Goal: Find specific page/section: Find specific page/section

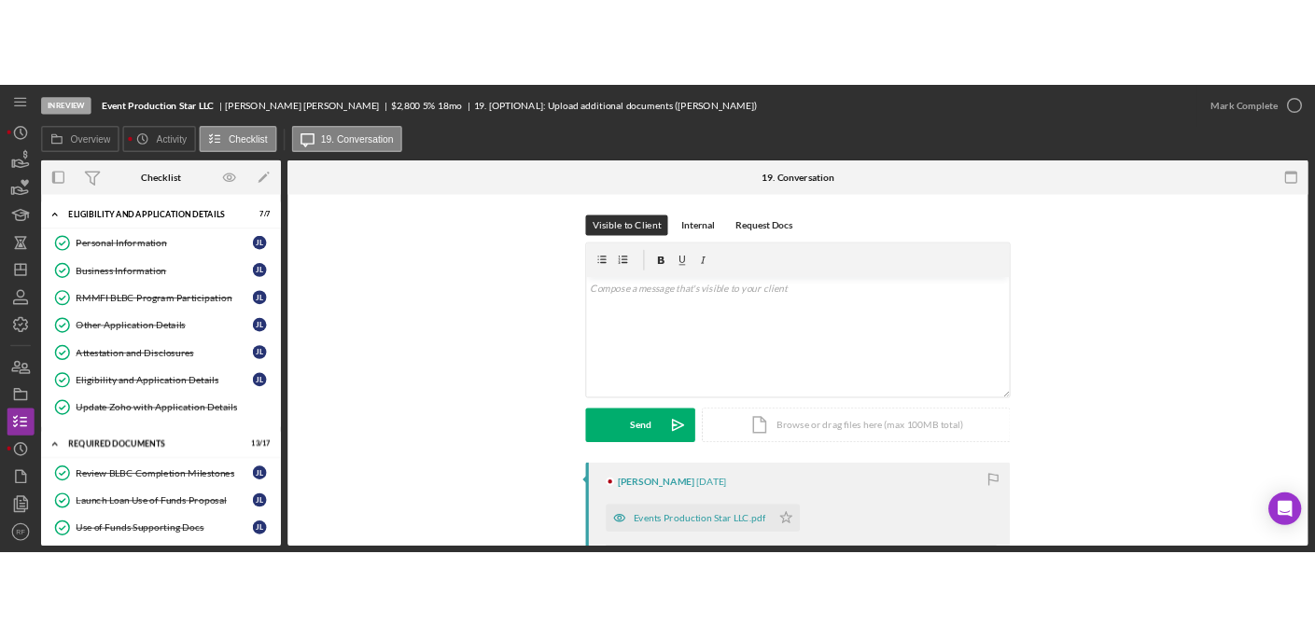
scroll to position [549, 0]
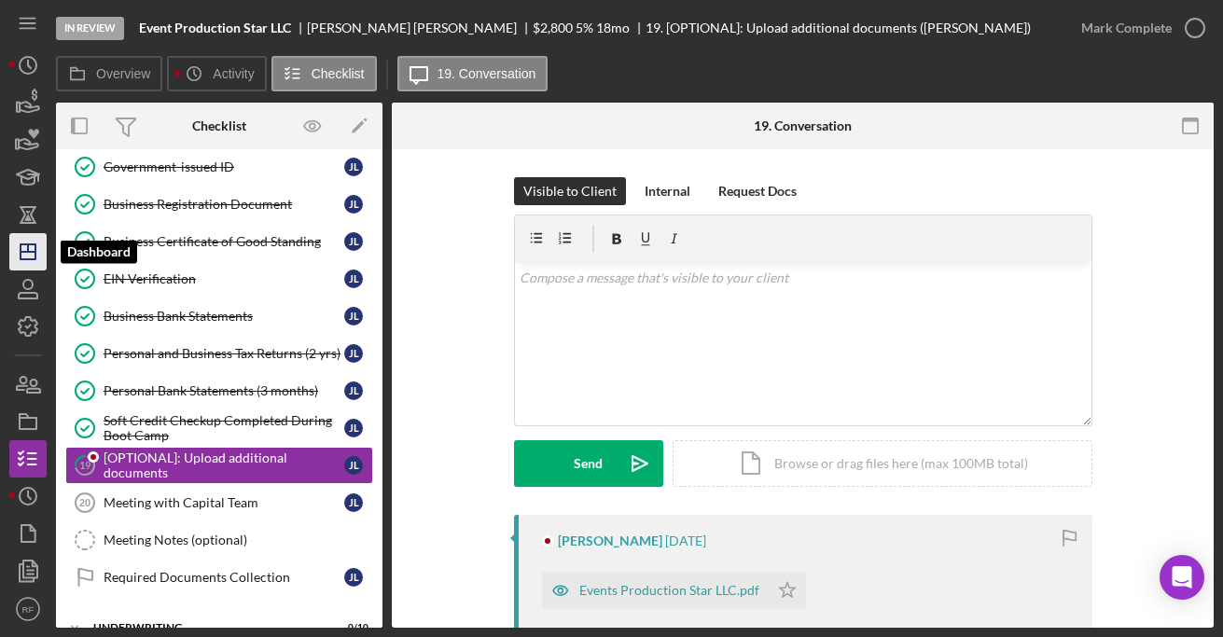
click at [43, 253] on icon "Icon/Dashboard" at bounding box center [28, 252] width 47 height 47
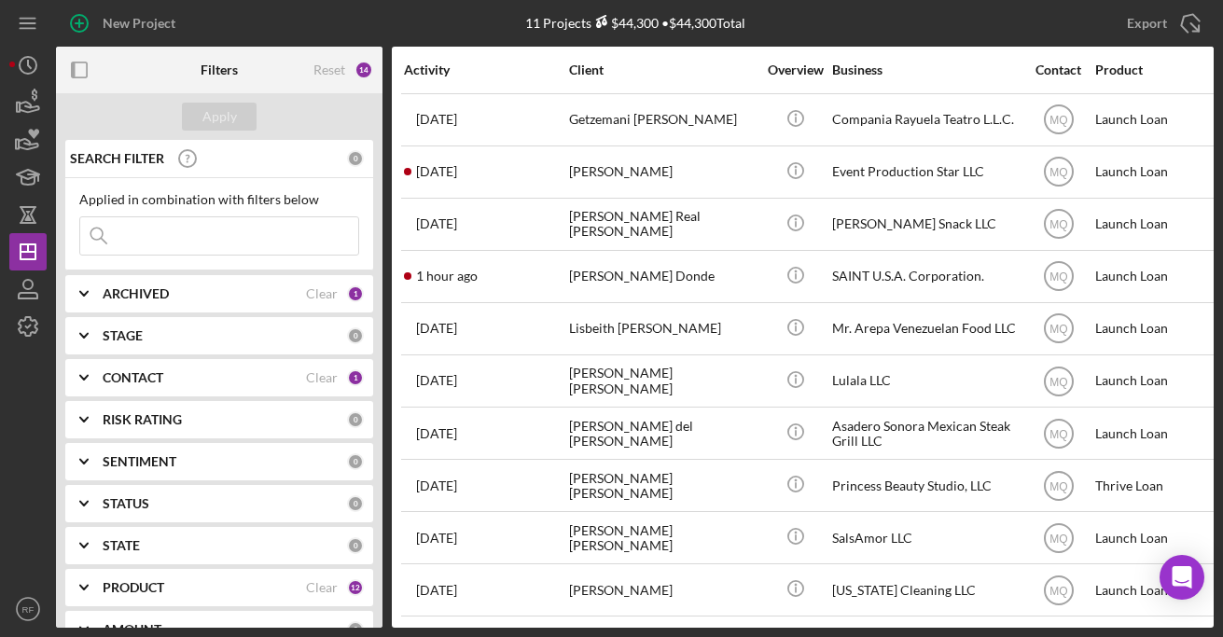
click at [159, 291] on b "ARCHIVED" at bounding box center [136, 293] width 66 height 15
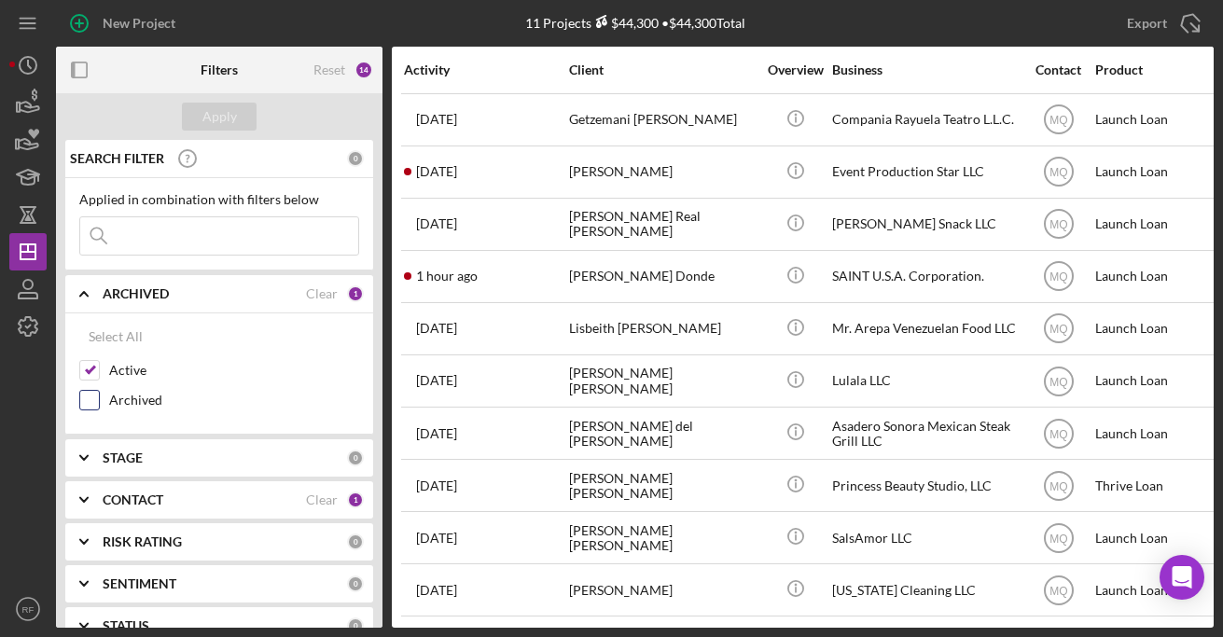
click at [153, 392] on label "Archived" at bounding box center [234, 400] width 250 height 19
click at [99, 392] on input "Archived" at bounding box center [89, 400] width 19 height 19
checkbox input "true"
click at [225, 105] on div "Apply" at bounding box center [219, 117] width 35 height 28
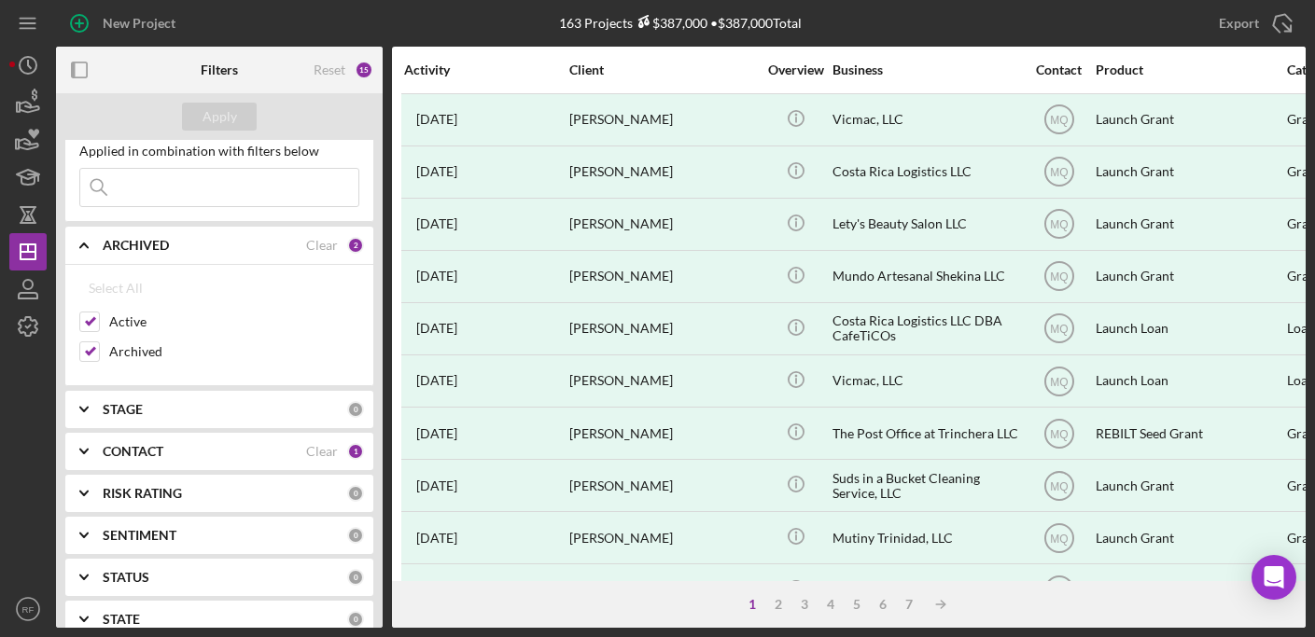
scroll to position [117, 0]
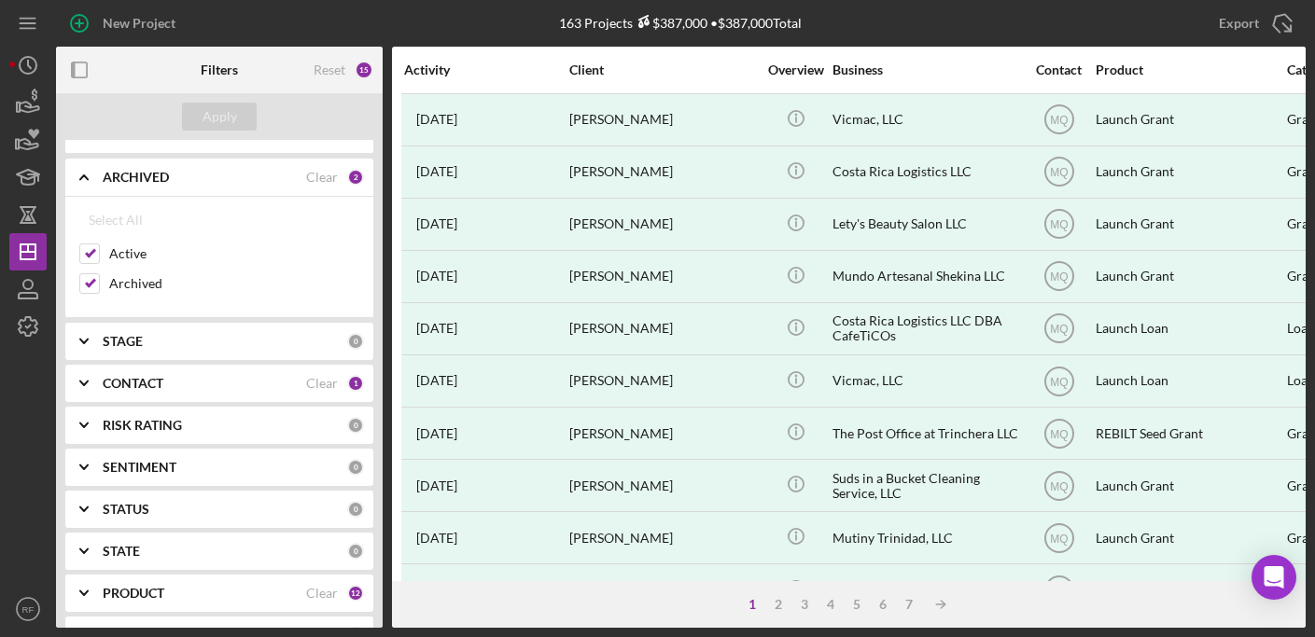
click at [159, 385] on b "CONTACT" at bounding box center [133, 383] width 61 height 15
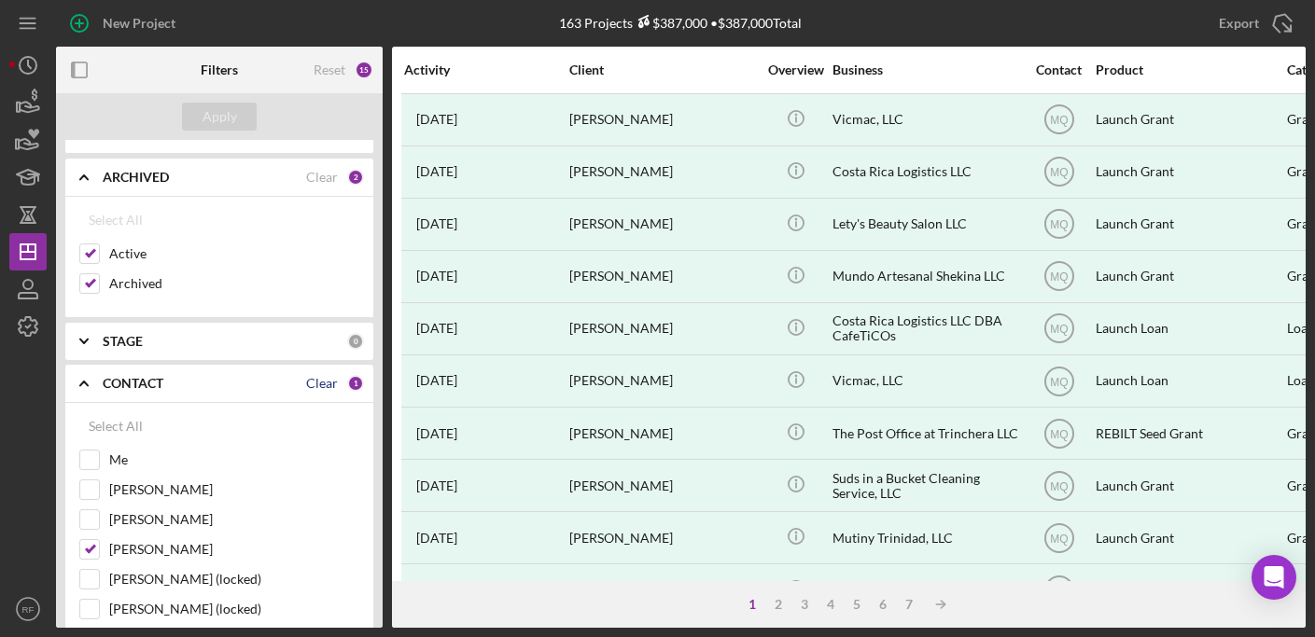
click at [319, 378] on div "Clear" at bounding box center [322, 383] width 32 height 15
checkbox input "false"
click at [145, 525] on label "[PERSON_NAME]" at bounding box center [234, 519] width 250 height 19
click at [99, 525] on input "[PERSON_NAME]" at bounding box center [89, 519] width 19 height 19
checkbox input "true"
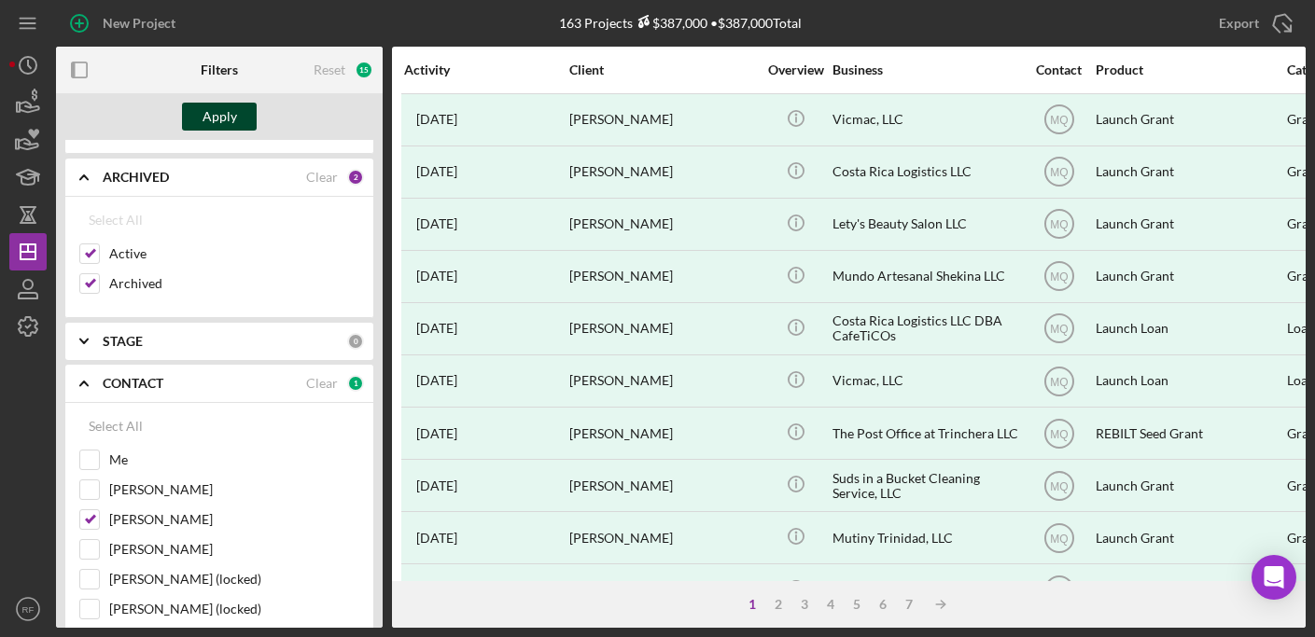
click at [218, 127] on div "Apply" at bounding box center [219, 117] width 35 height 28
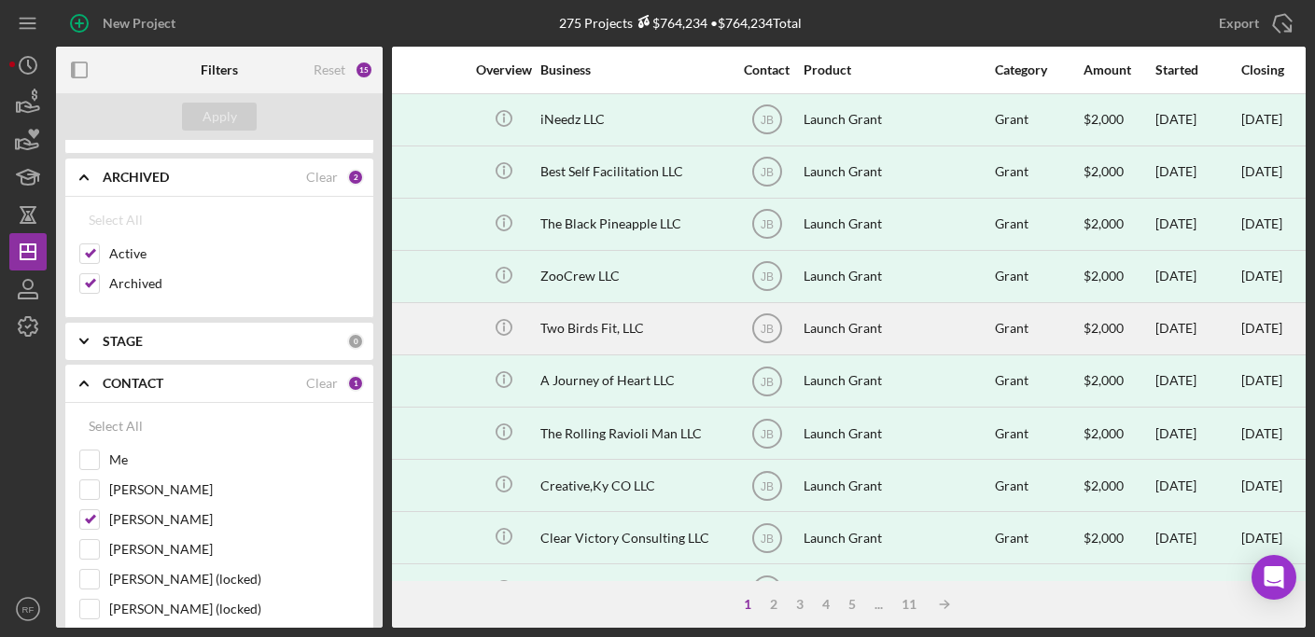
scroll to position [0, 0]
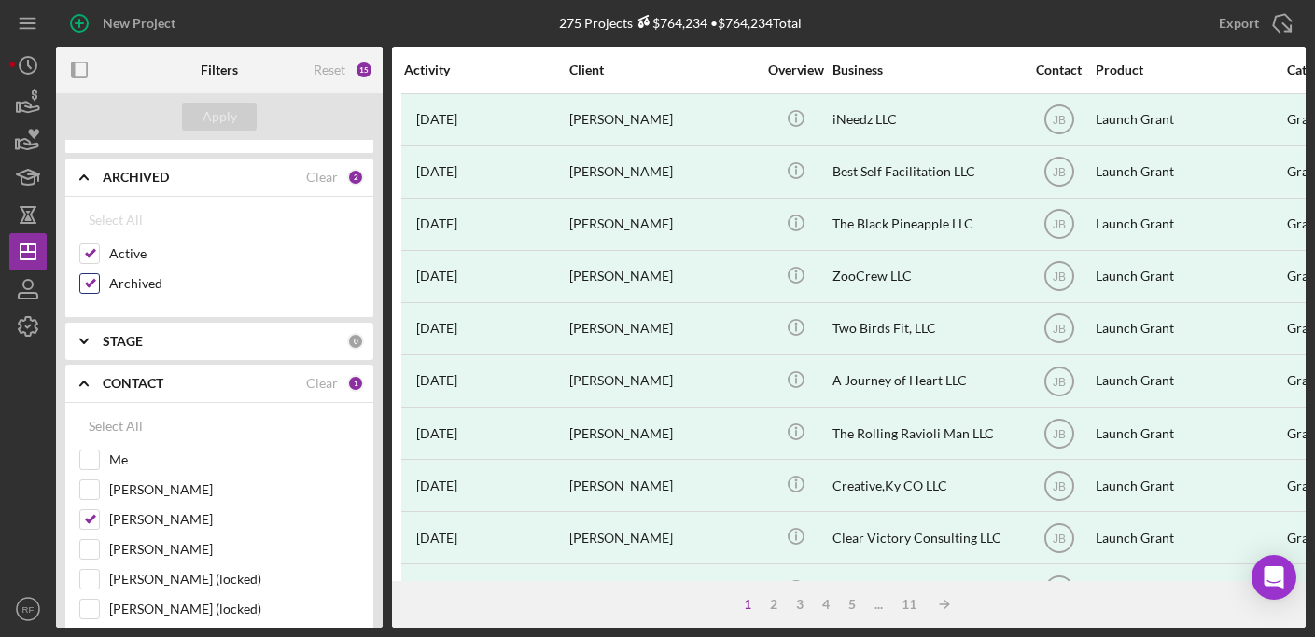
click at [154, 284] on label "Archived" at bounding box center [234, 283] width 250 height 19
click at [99, 284] on input "Archived" at bounding box center [89, 283] width 19 height 19
click at [201, 136] on div "Apply" at bounding box center [219, 116] width 327 height 47
click at [200, 119] on button "Apply" at bounding box center [219, 117] width 75 height 28
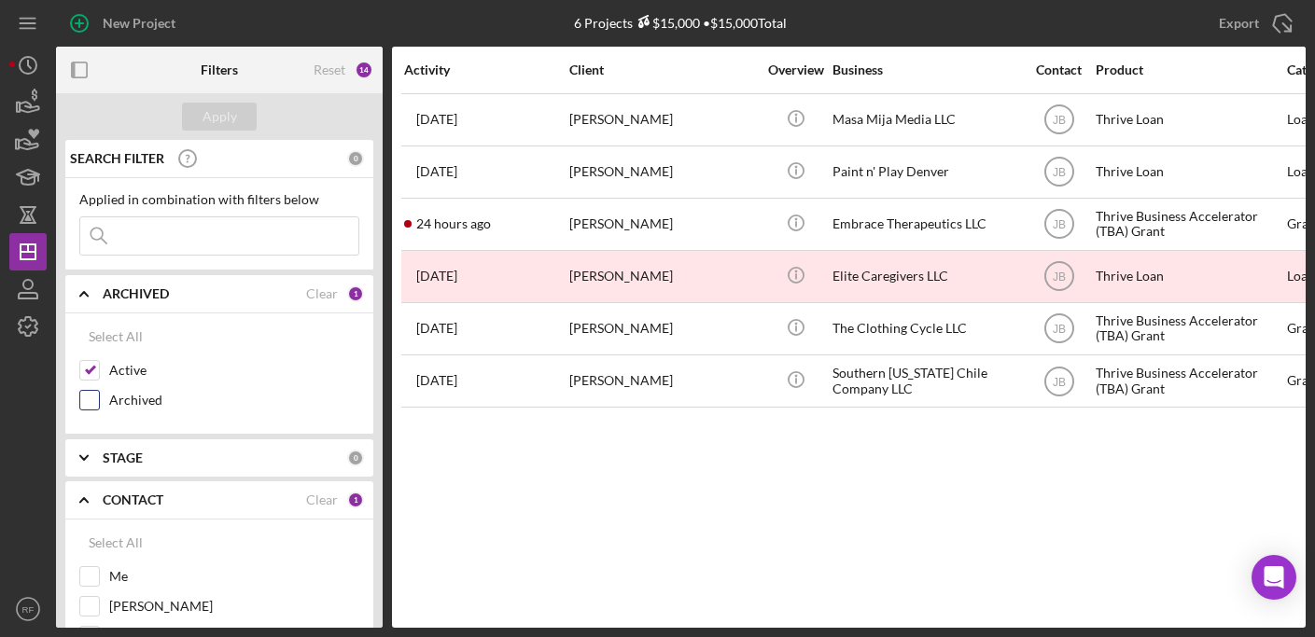
click at [126, 395] on label "Archived" at bounding box center [234, 400] width 250 height 19
click at [99, 395] on input "Archived" at bounding box center [89, 400] width 19 height 19
checkbox input "true"
click at [229, 119] on div "Apply" at bounding box center [219, 117] width 35 height 28
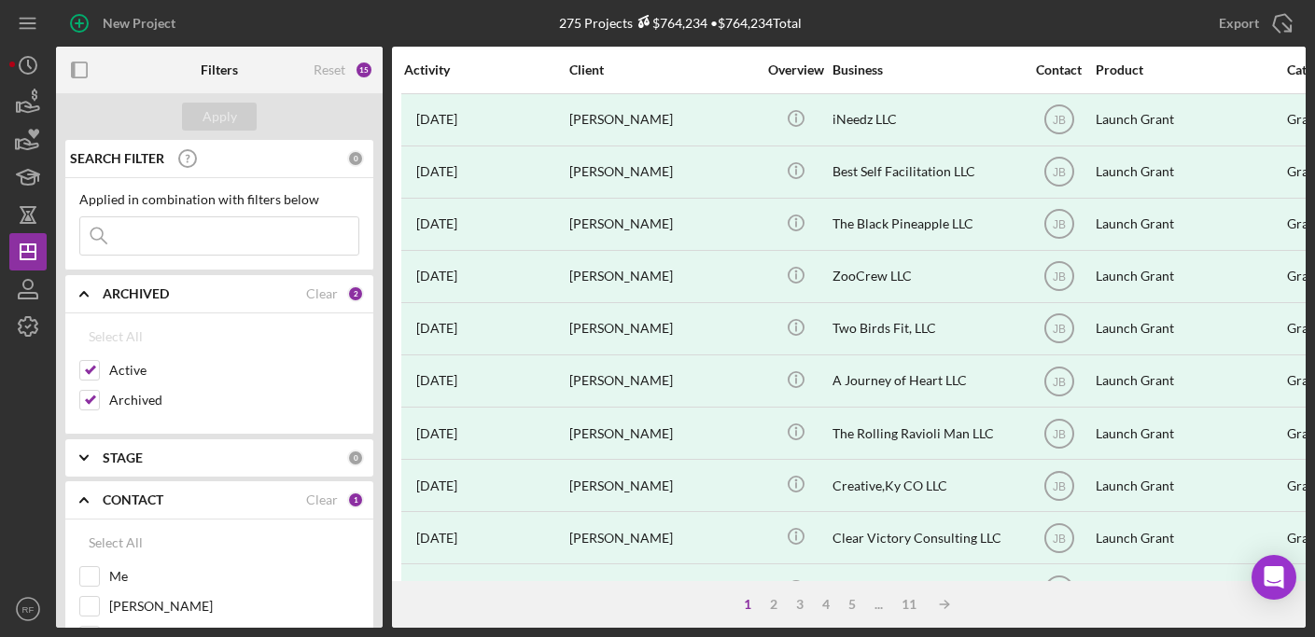
click at [169, 247] on input at bounding box center [219, 235] width 278 height 37
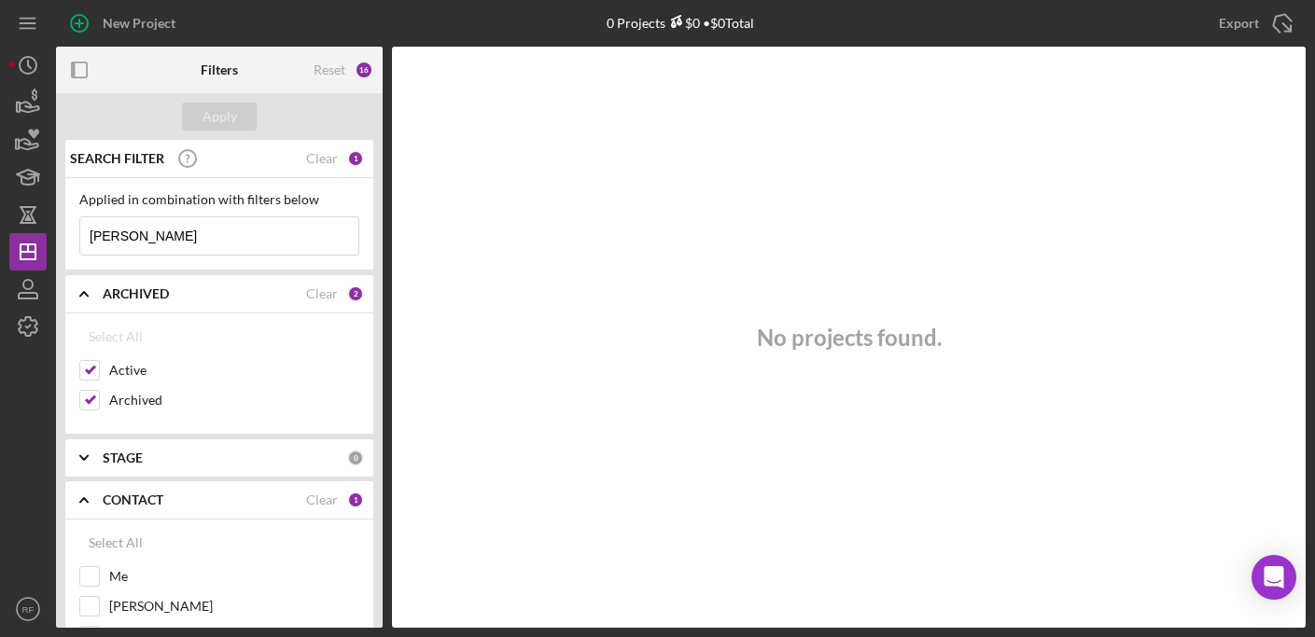
click at [219, 231] on input "[PERSON_NAME]" at bounding box center [219, 235] width 278 height 37
drag, startPoint x: 236, startPoint y: 234, endPoint x: -1, endPoint y: 233, distance: 237.0
click at [0, 233] on html "New Project 0 Projects $0 • $0 Total Export Icon/Export Filters Reset 16 Apply …" at bounding box center [657, 318] width 1315 height 637
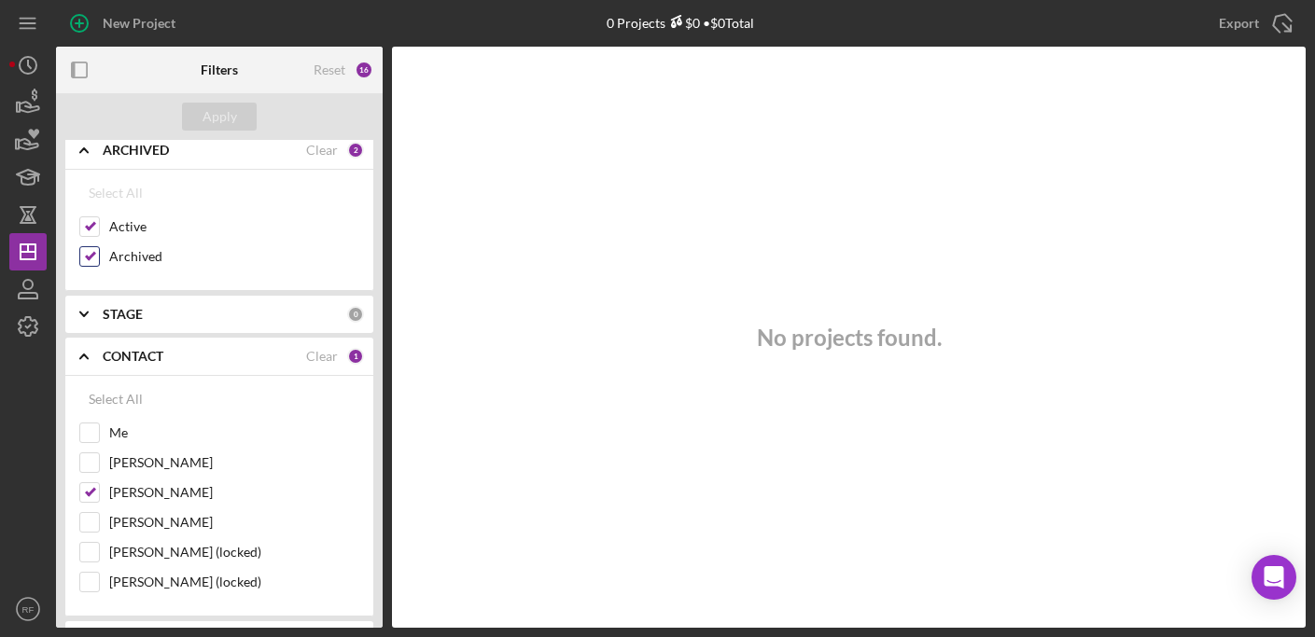
scroll to position [161, 0]
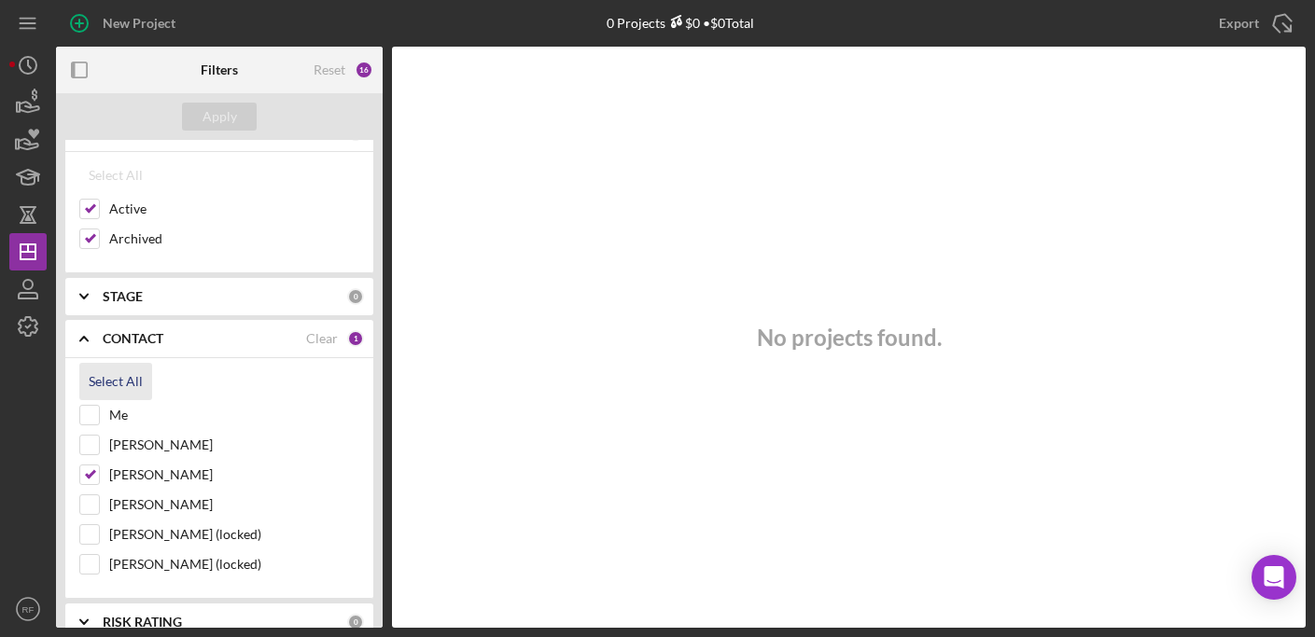
type input "[PERSON_NAME]"
click at [101, 381] on div "Select All" at bounding box center [116, 381] width 54 height 37
checkbox input "true"
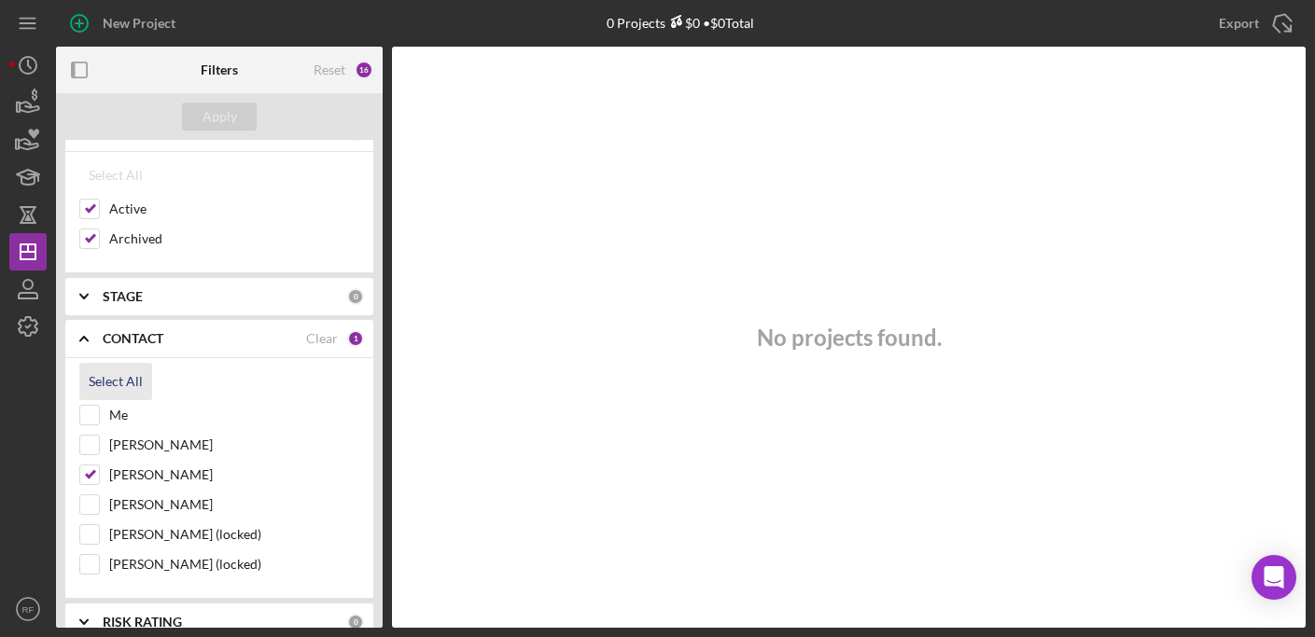
checkbox input "true"
click at [215, 96] on div "Apply" at bounding box center [219, 116] width 327 height 47
click at [218, 115] on div "Apply" at bounding box center [219, 117] width 35 height 28
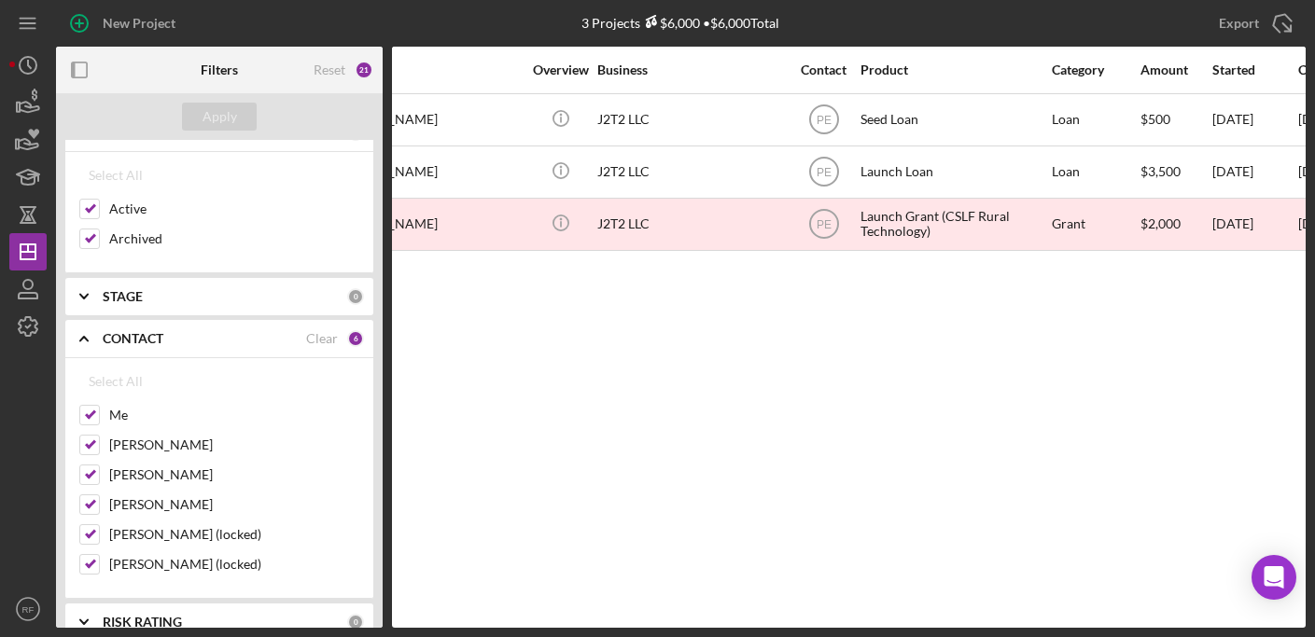
scroll to position [0, 0]
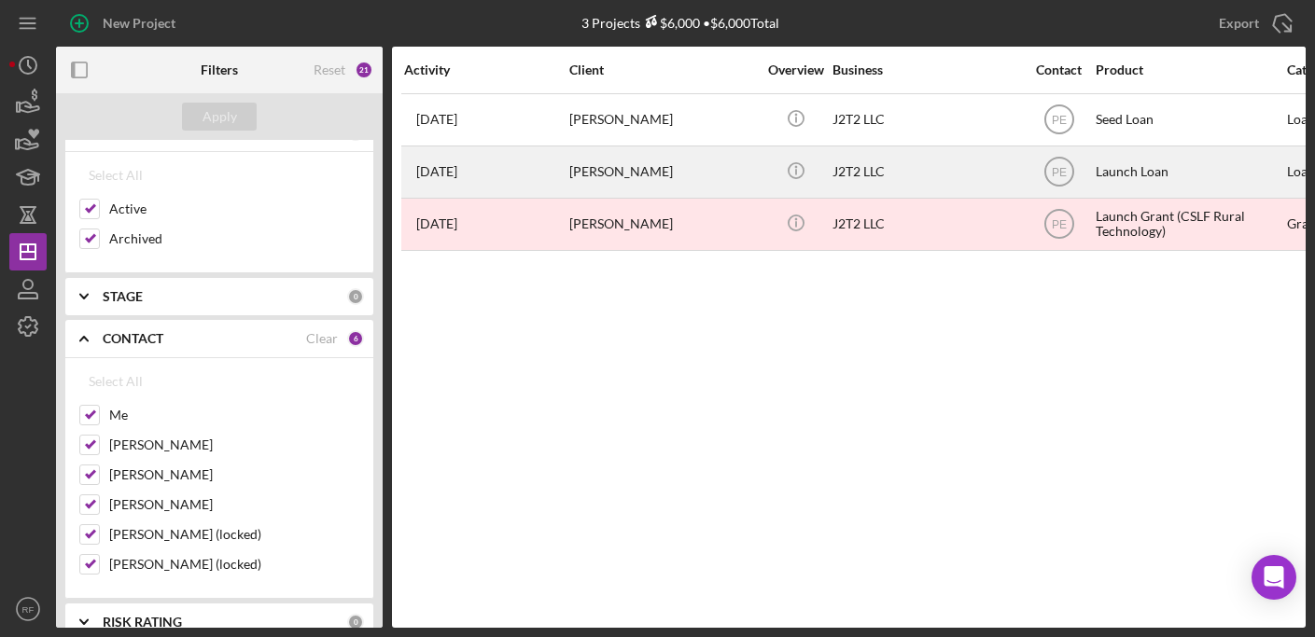
click at [688, 184] on div "[PERSON_NAME]" at bounding box center [662, 171] width 187 height 49
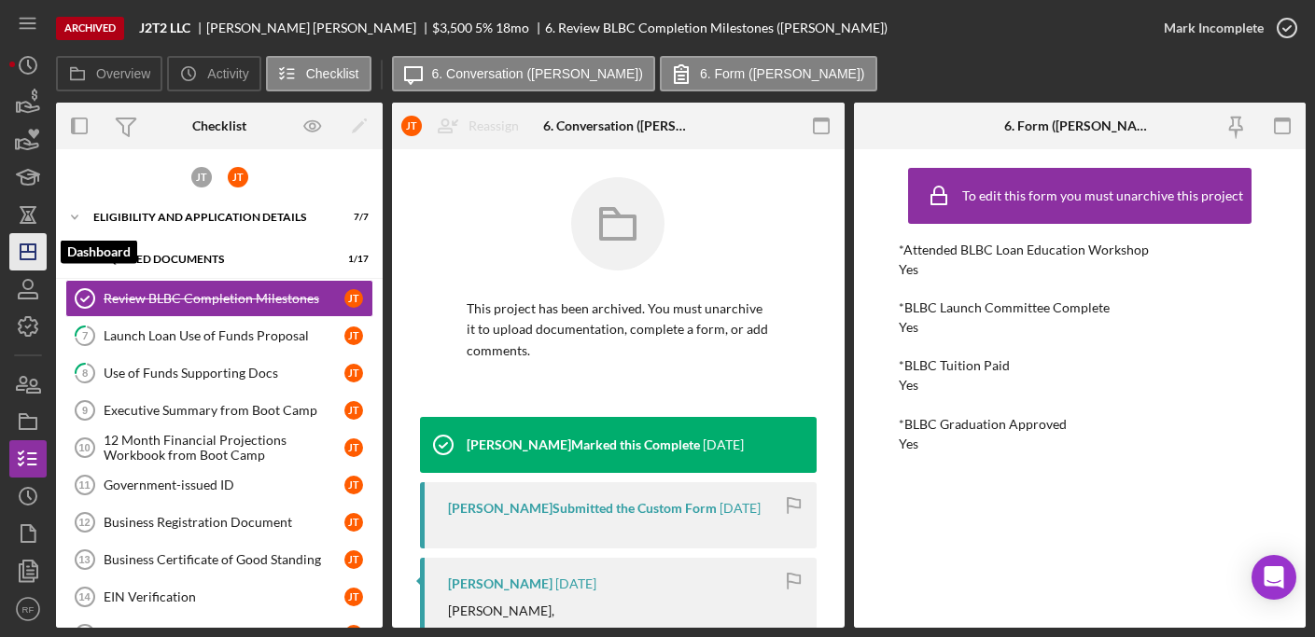
click at [24, 258] on icon "Icon/Dashboard" at bounding box center [28, 252] width 47 height 47
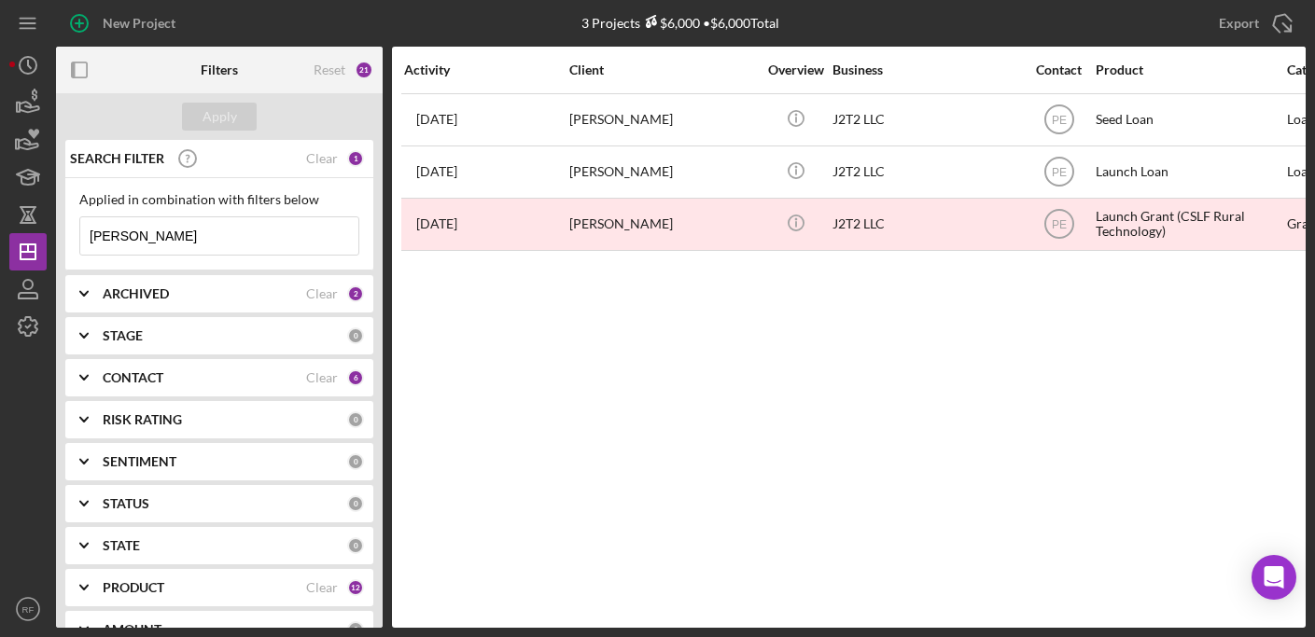
click at [161, 231] on input "[PERSON_NAME]" at bounding box center [219, 235] width 278 height 37
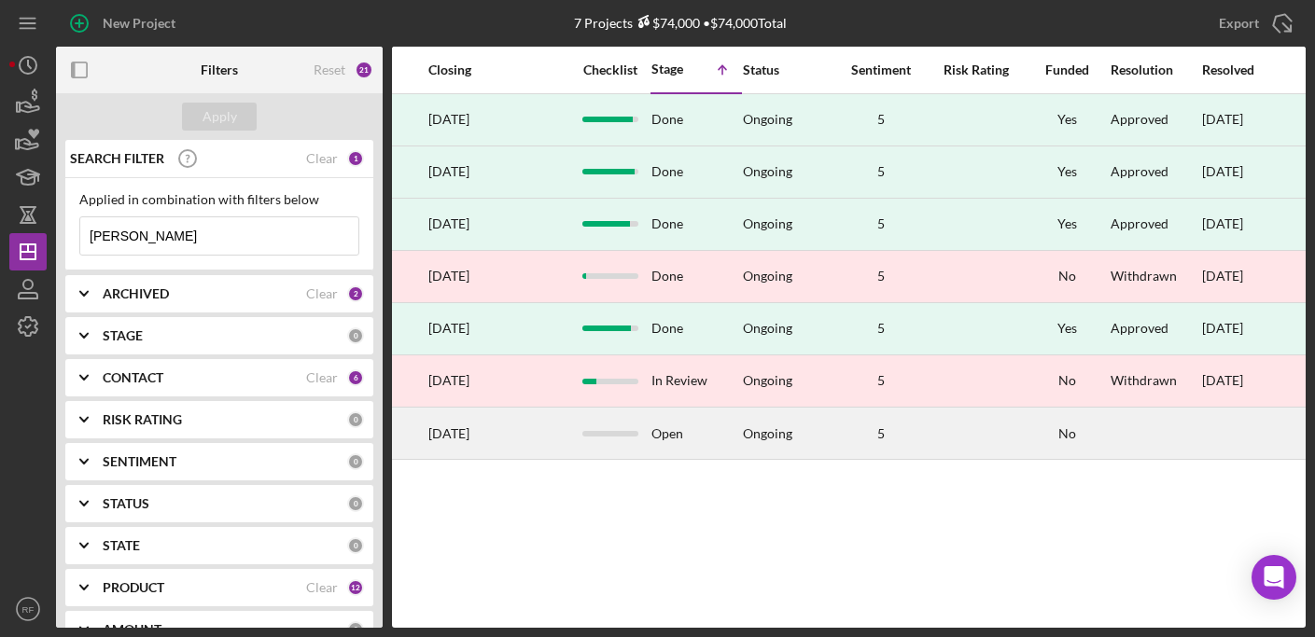
scroll to position [0, 1271]
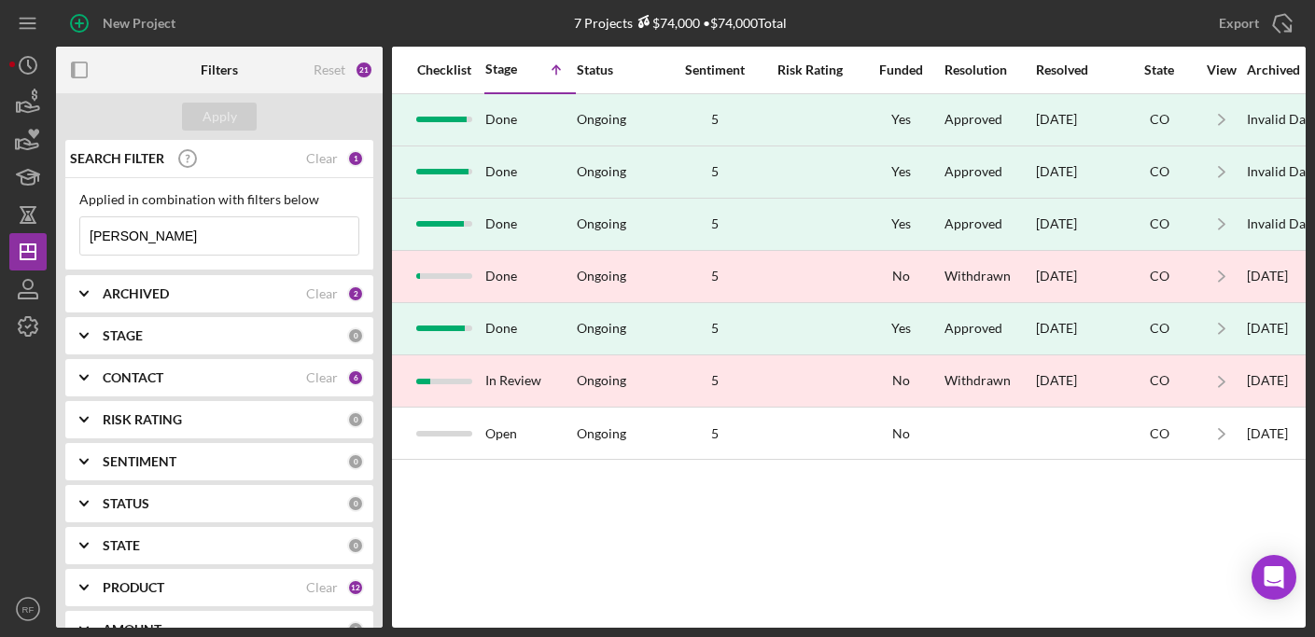
click at [139, 237] on input "[PERSON_NAME]" at bounding box center [219, 235] width 278 height 37
type input "a"
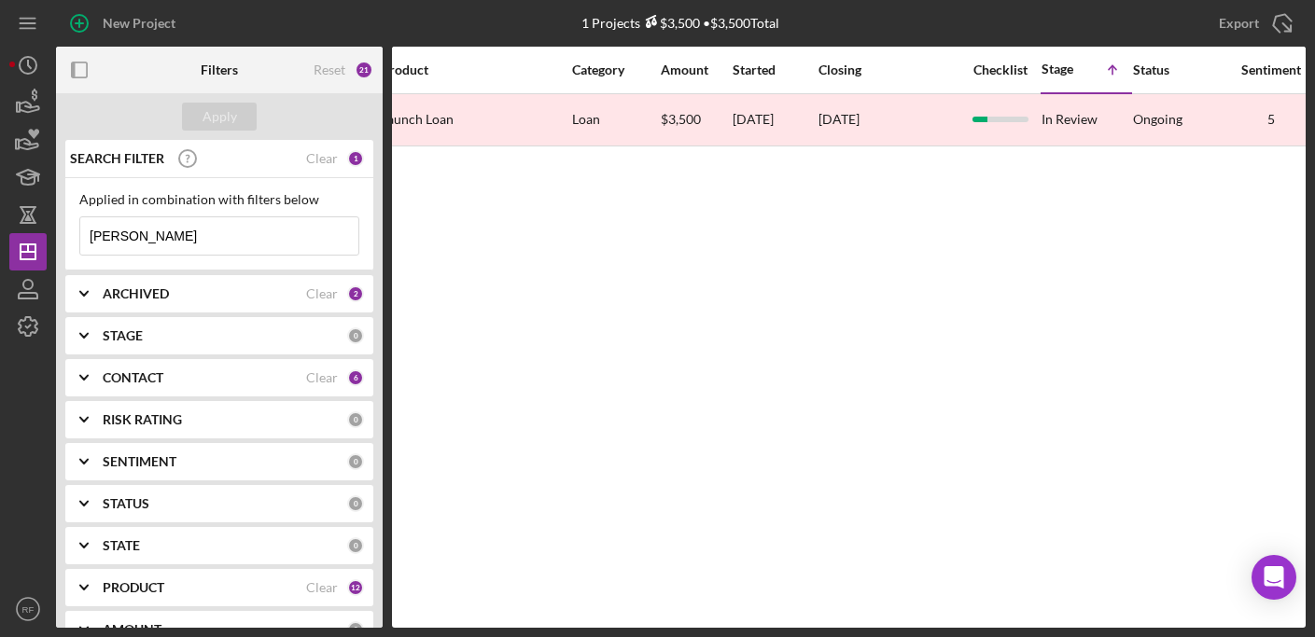
scroll to position [0, 490]
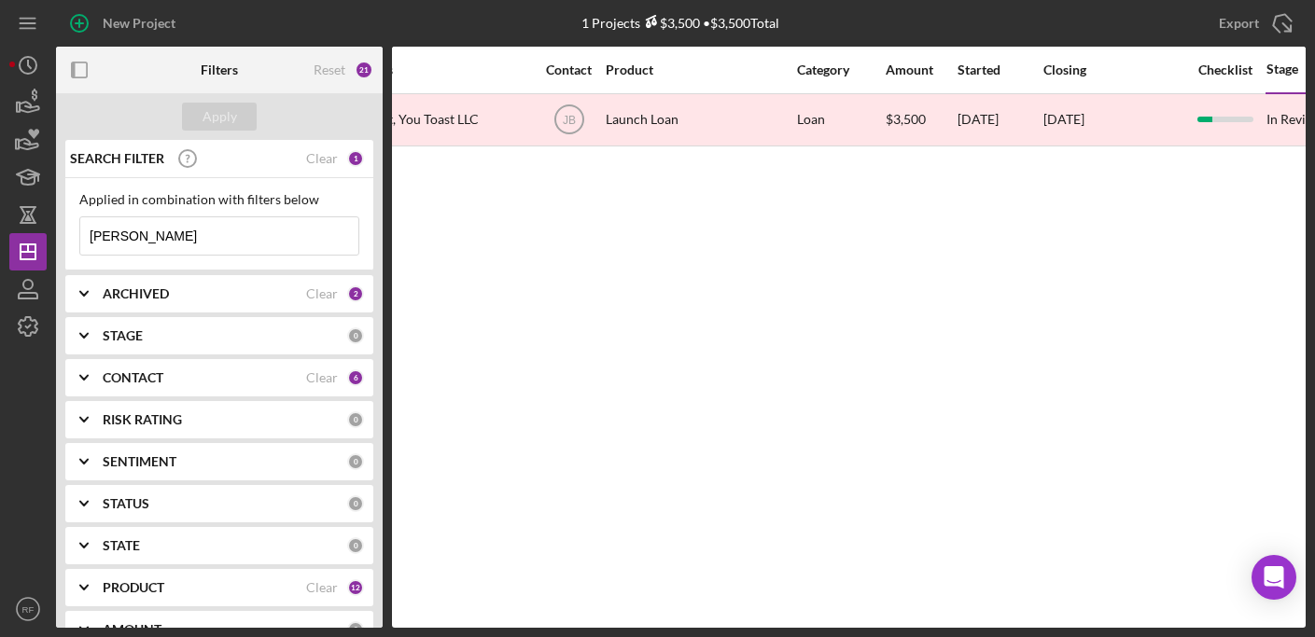
type input "[PERSON_NAME]"
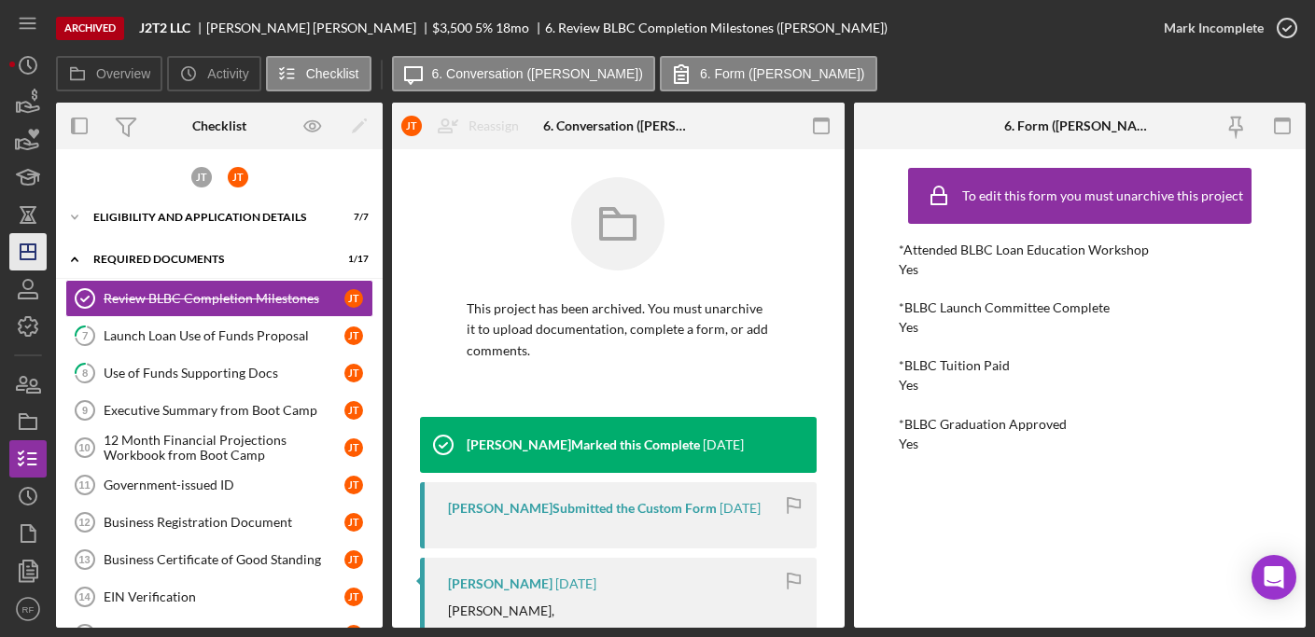
click at [37, 247] on icon "Icon/Dashboard" at bounding box center [28, 252] width 47 height 47
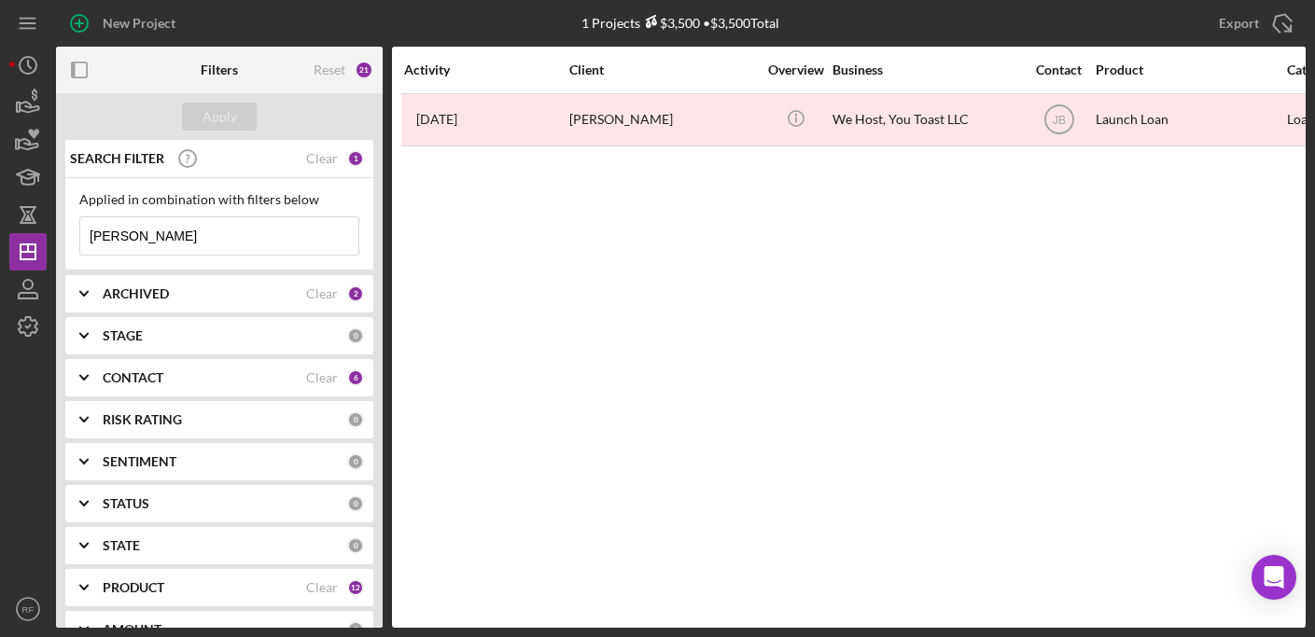
click at [214, 218] on input "[PERSON_NAME]" at bounding box center [219, 235] width 278 height 37
drag, startPoint x: 217, startPoint y: 235, endPoint x: 67, endPoint y: 247, distance: 150.7
click at [68, 247] on div "Applied in combination with filters below [PERSON_NAME] Icon/Menu Close" at bounding box center [219, 224] width 308 height 92
click at [155, 375] on b "CONTACT" at bounding box center [133, 377] width 61 height 15
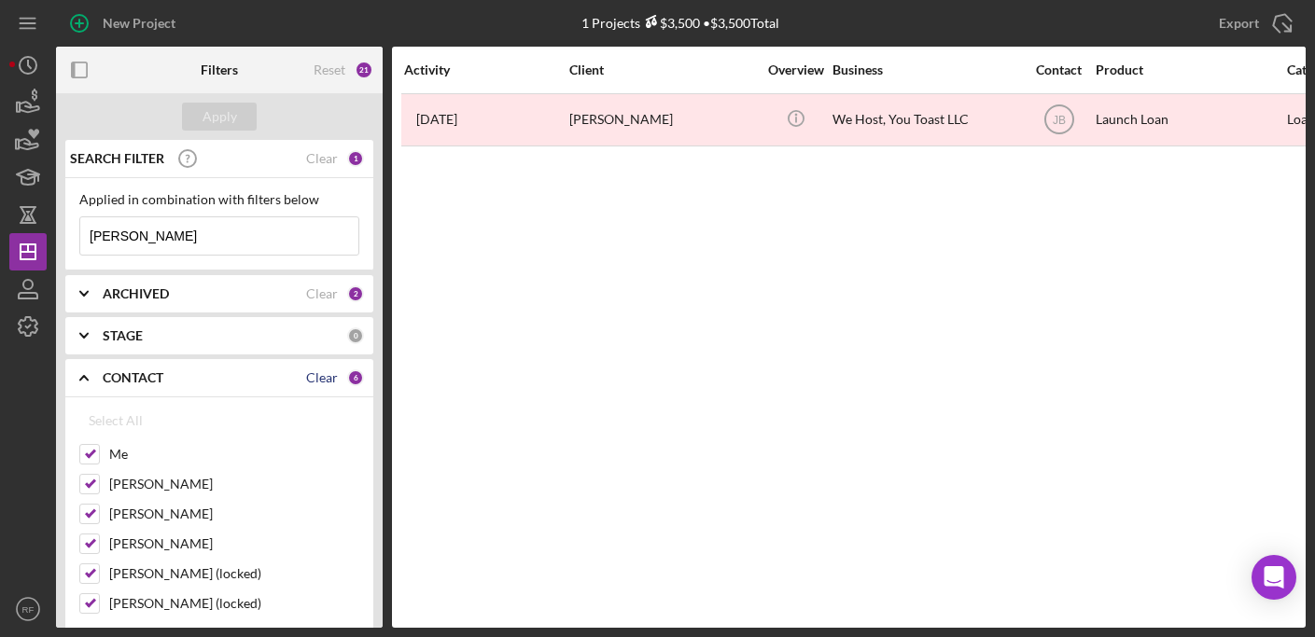
click at [322, 376] on div "Clear" at bounding box center [322, 377] width 32 height 15
checkbox input "false"
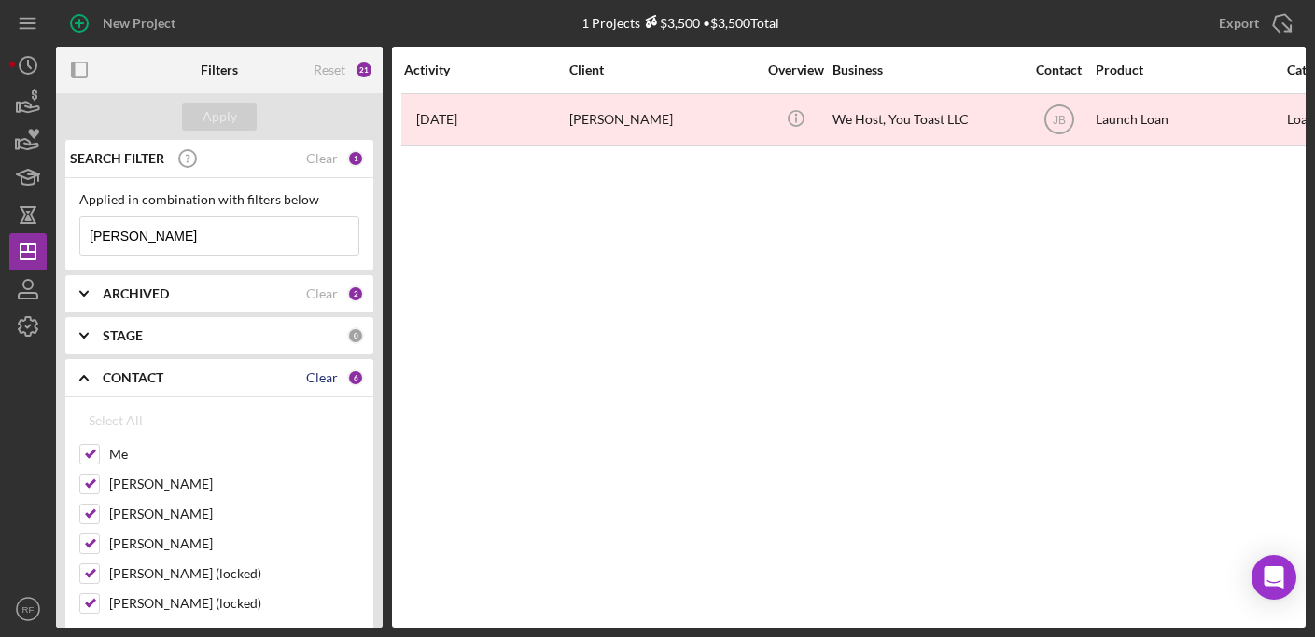
checkbox input "false"
click at [130, 550] on label "[PERSON_NAME]" at bounding box center [234, 544] width 250 height 19
click at [99, 550] on input "[PERSON_NAME]" at bounding box center [89, 544] width 19 height 19
checkbox input "true"
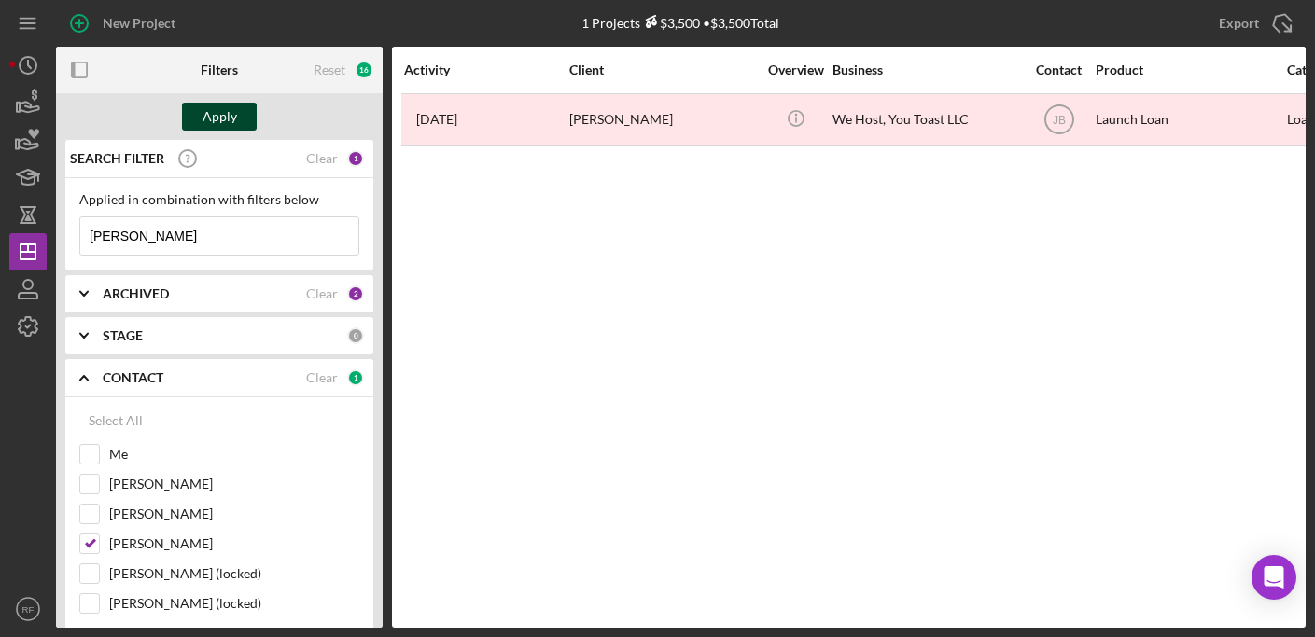
click at [229, 123] on div "Apply" at bounding box center [219, 117] width 35 height 28
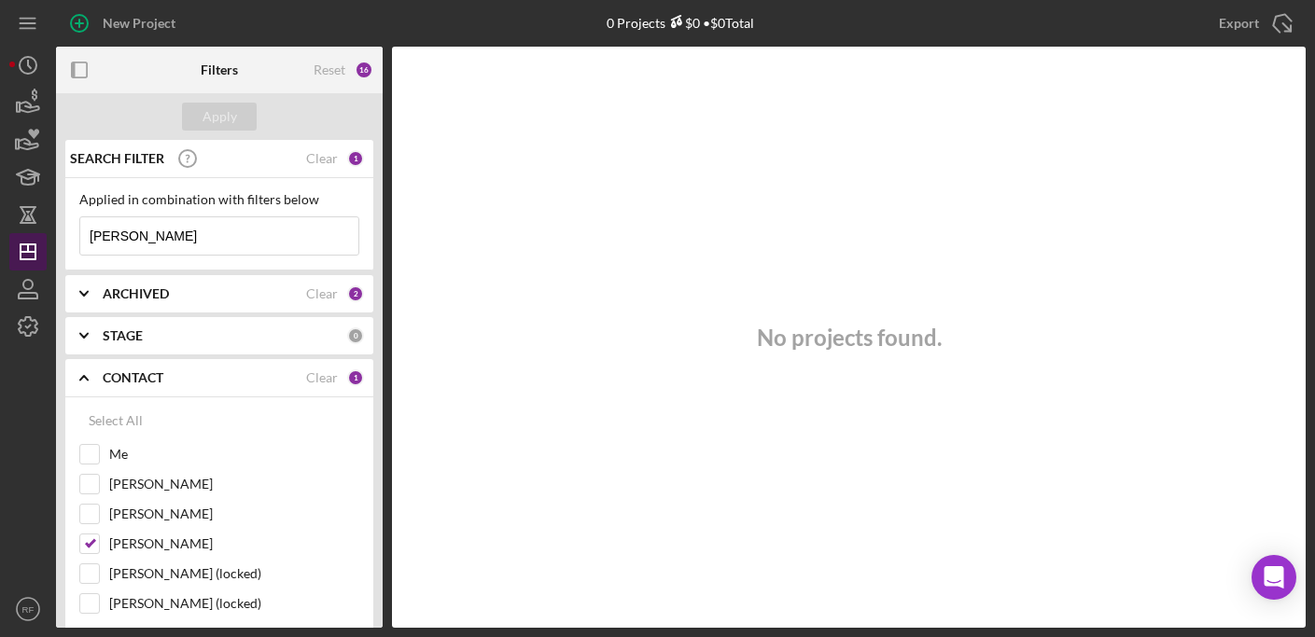
drag, startPoint x: 167, startPoint y: 244, endPoint x: 34, endPoint y: 233, distance: 133.8
click at [34, 233] on div "New Project 0 Projects $0 • $0 Total [PERSON_NAME] Export Icon/Export Filters R…" at bounding box center [657, 314] width 1296 height 628
click at [202, 129] on div "Apply" at bounding box center [219, 117] width 35 height 28
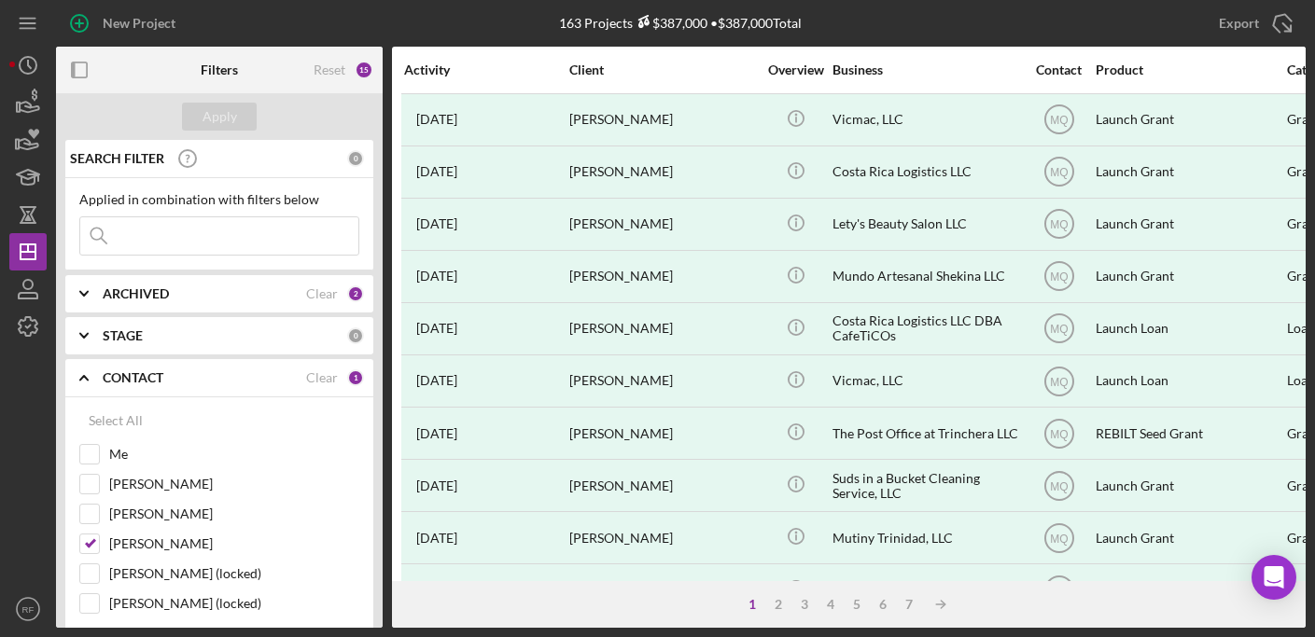
click at [176, 288] on div "ARCHIVED" at bounding box center [204, 293] width 203 height 15
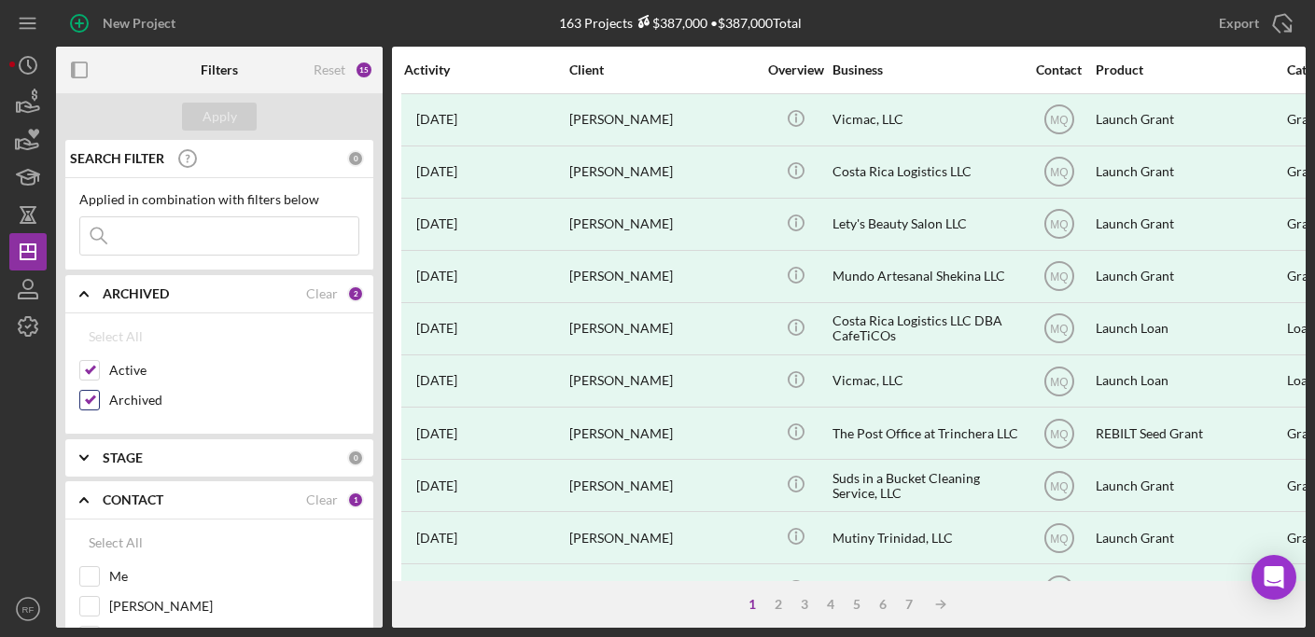
click at [150, 398] on label "Archived" at bounding box center [234, 400] width 250 height 19
click at [99, 398] on input "Archived" at bounding box center [89, 400] width 19 height 19
checkbox input "false"
click at [229, 109] on div "Apply" at bounding box center [219, 117] width 35 height 28
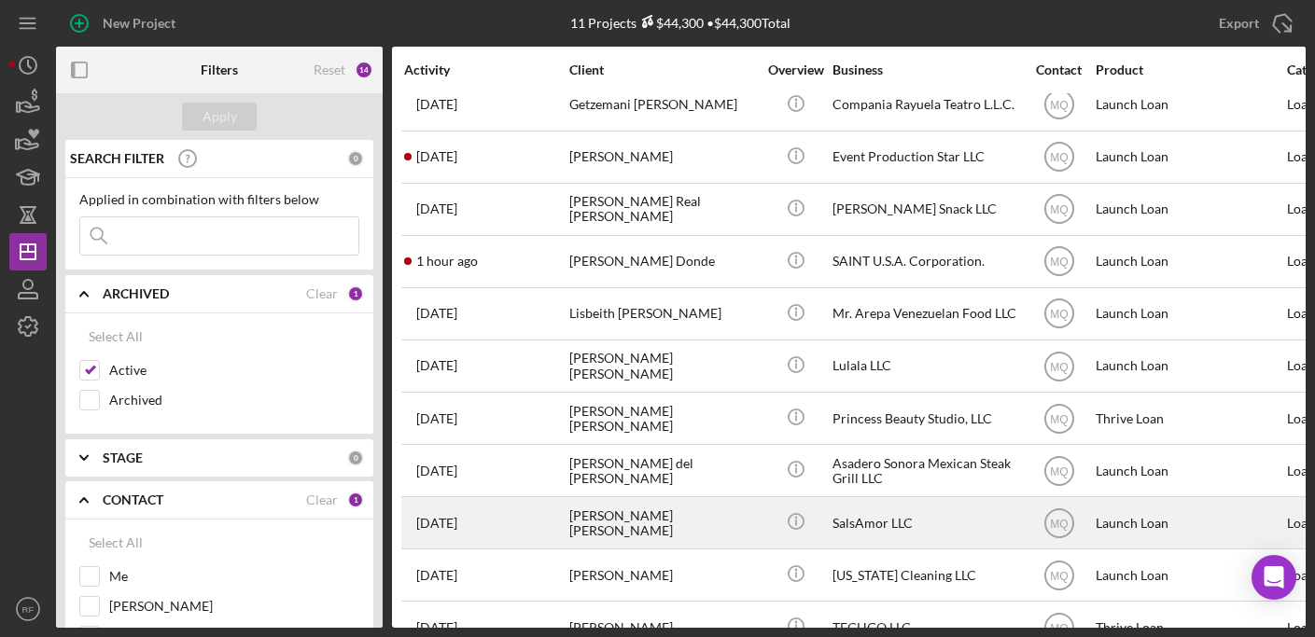
scroll to position [20, 0]
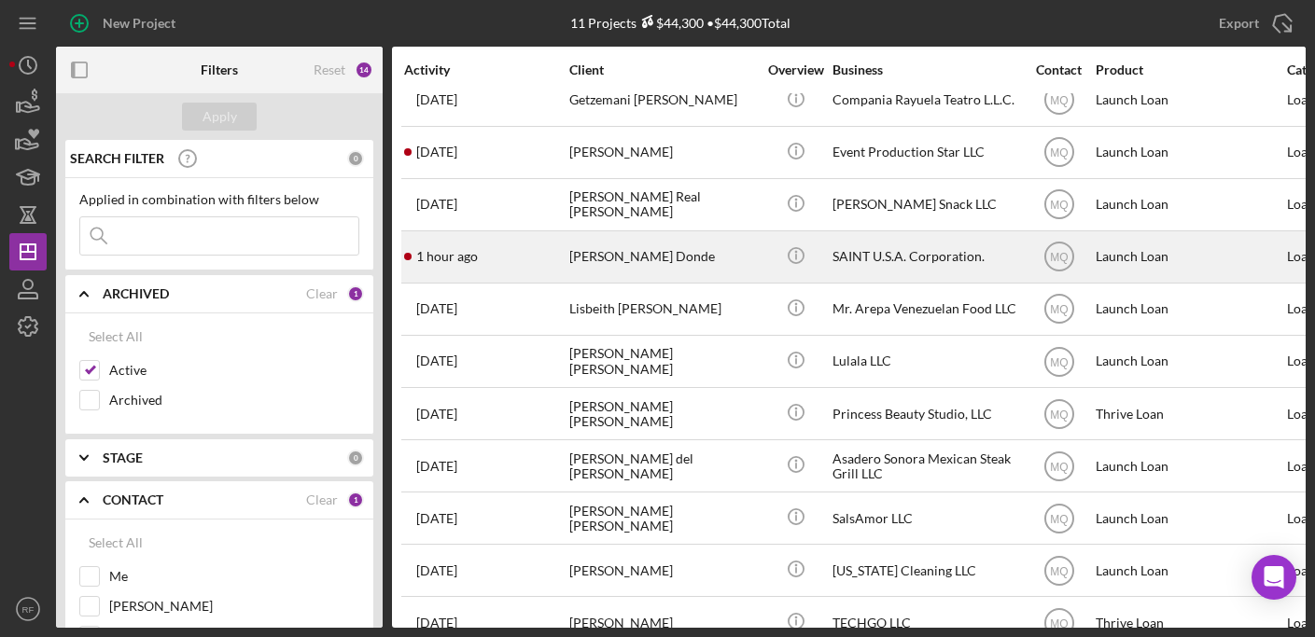
click at [553, 263] on div "1 hour ago [PERSON_NAME] Donde" at bounding box center [485, 256] width 163 height 49
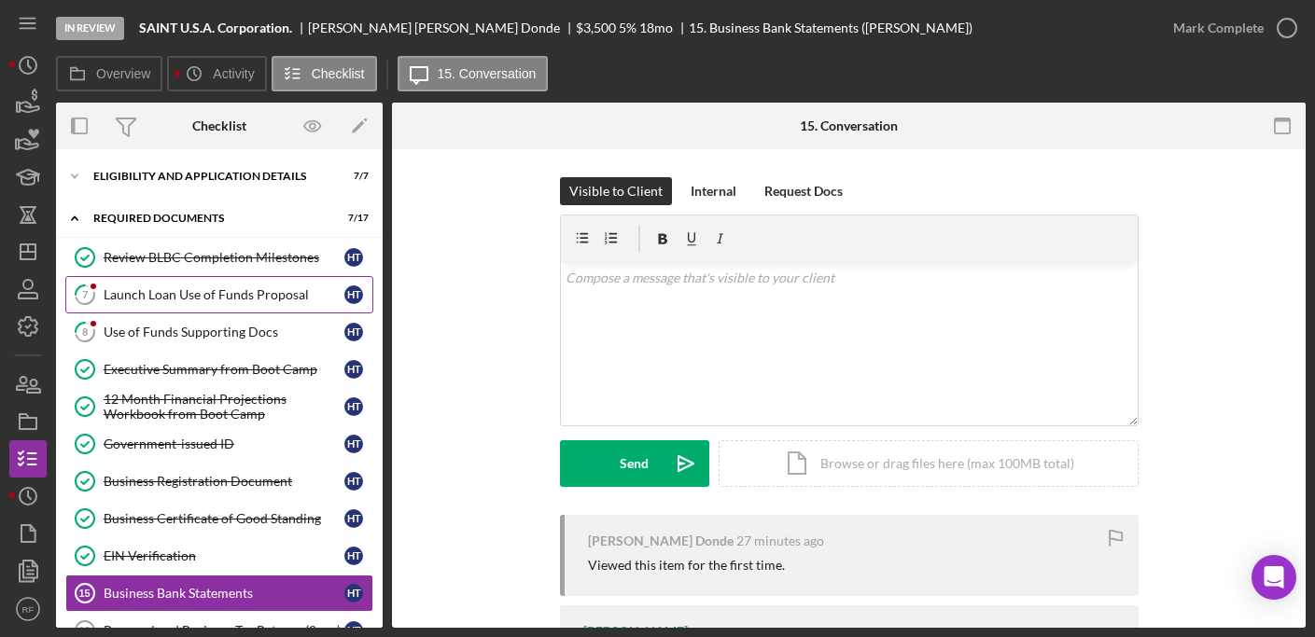
click at [200, 312] on link "7 Launch Loan Use of Funds Proposal H T" at bounding box center [219, 294] width 308 height 37
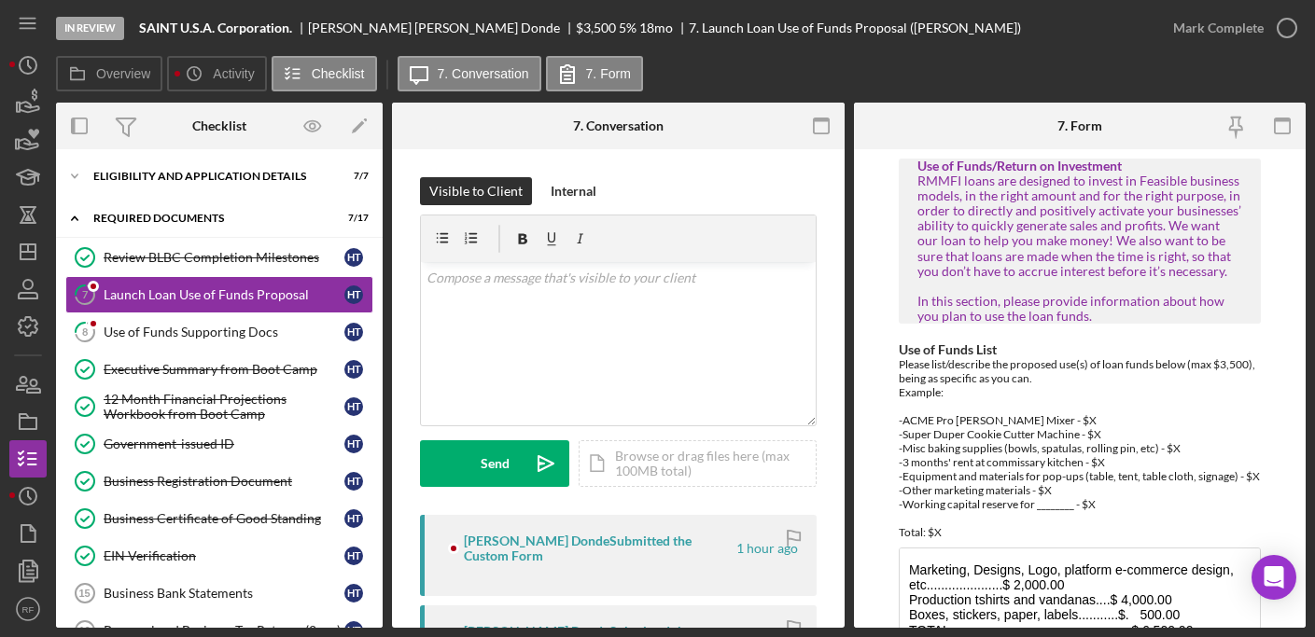
click at [660, 575] on div "[PERSON_NAME] Donde Submitted the Custom Form 1 hour ago" at bounding box center [618, 555] width 397 height 81
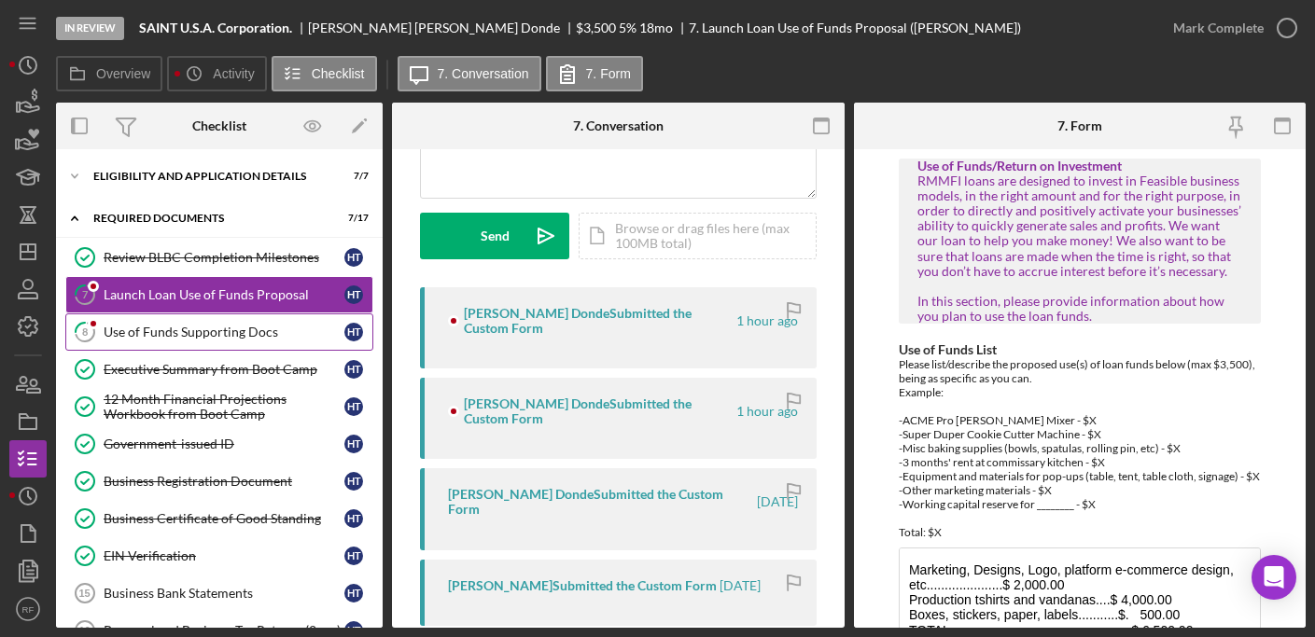
click at [281, 343] on link "8 Use of Funds Supporting Docs H T" at bounding box center [219, 332] width 308 height 37
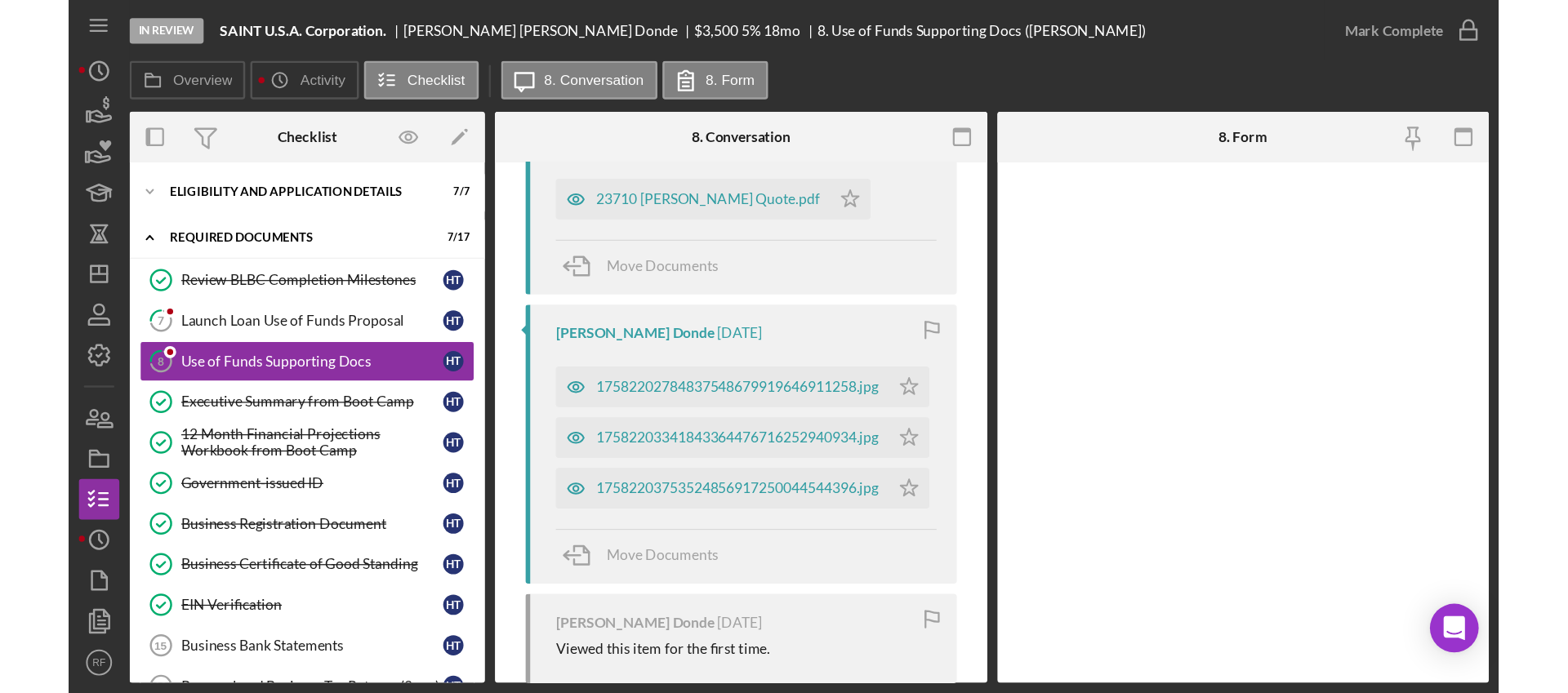
scroll to position [507, 0]
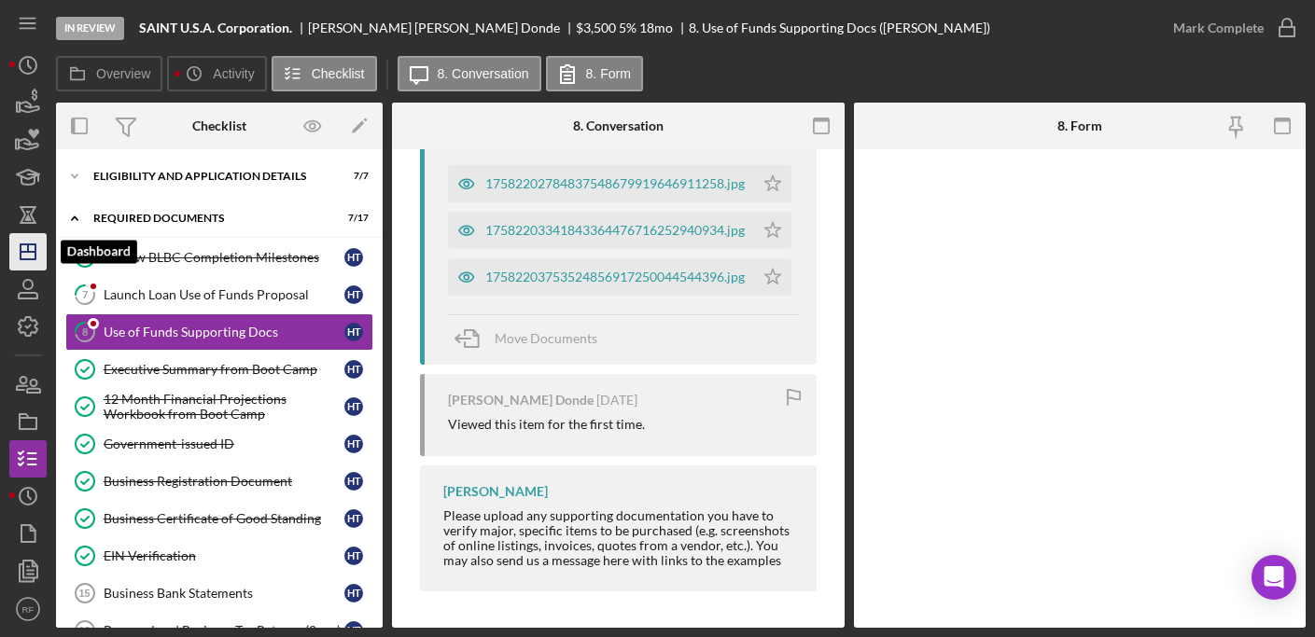
click at [35, 244] on polygon "button" at bounding box center [28, 251] width 15 height 15
